Goal: Task Accomplishment & Management: Use online tool/utility

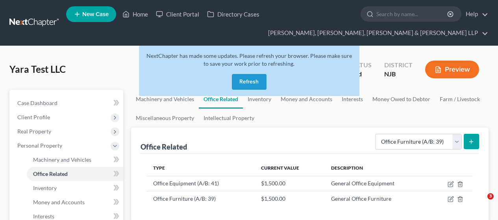
select select "furniture"
click at [251, 79] on button "Refresh" at bounding box center [249, 82] width 35 height 16
